Goal: Information Seeking & Learning: Learn about a topic

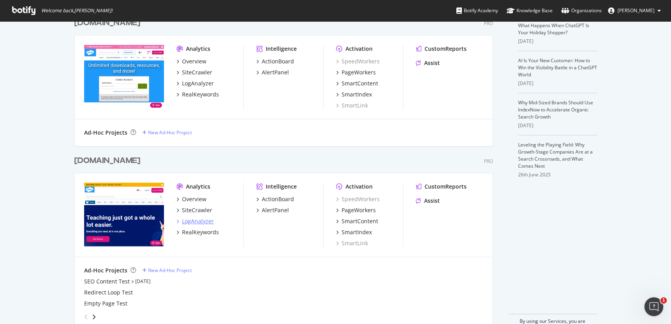
click at [211, 221] on div "LogAnalyzer" at bounding box center [198, 221] width 32 height 8
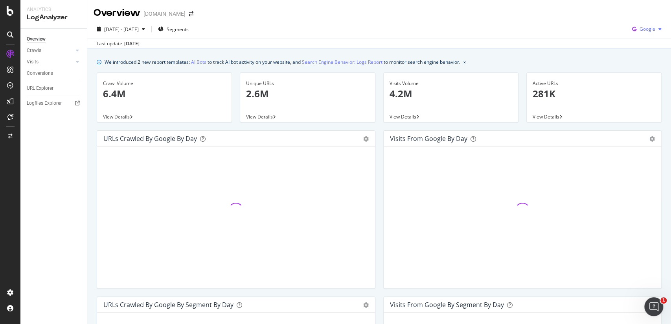
click at [646, 31] on span "Google" at bounding box center [648, 29] width 16 height 7
click at [646, 74] on span "OpenAI" at bounding box center [647, 73] width 29 height 7
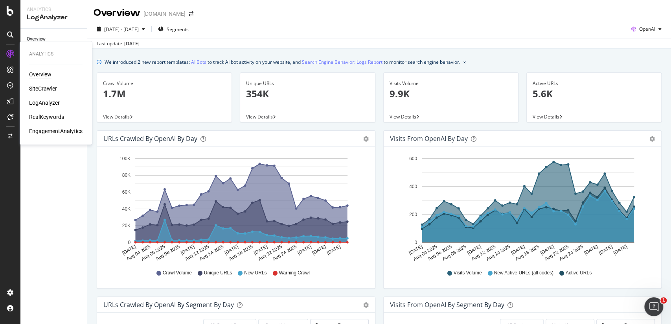
click at [42, 72] on div "Overview" at bounding box center [40, 74] width 22 height 8
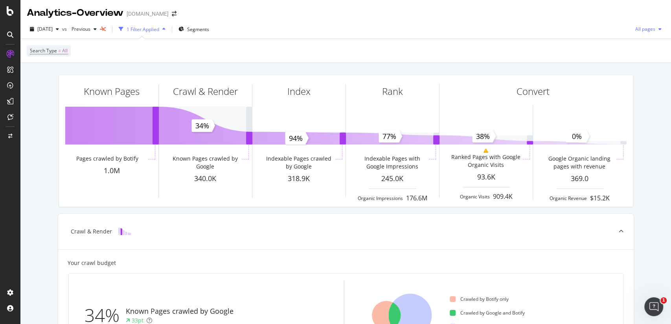
click at [646, 32] on span "All pages" at bounding box center [643, 29] width 23 height 7
click at [209, 30] on span "Segments" at bounding box center [198, 29] width 22 height 7
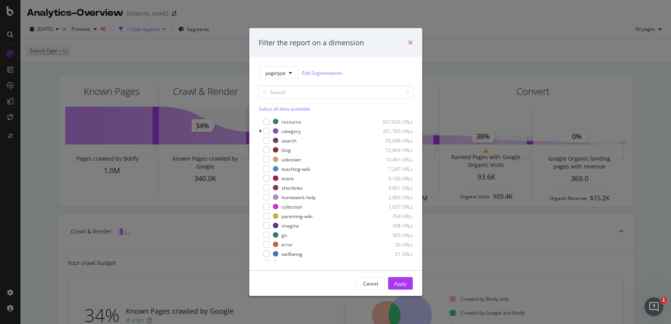
click at [410, 42] on icon "times" at bounding box center [410, 42] width 5 height 6
